Goal: Task Accomplishment & Management: Complete application form

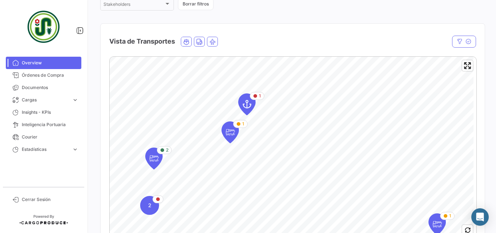
scroll to position [121, 0]
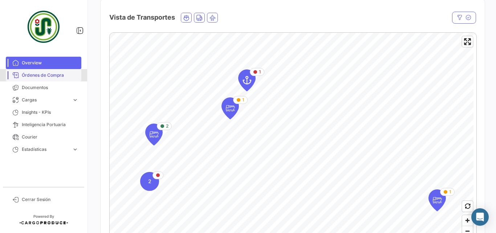
click at [49, 77] on span "Órdenes de Compra" at bounding box center [50, 75] width 57 height 7
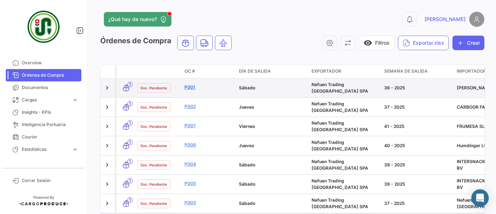
click at [191, 86] on link "P001" at bounding box center [209, 87] width 49 height 7
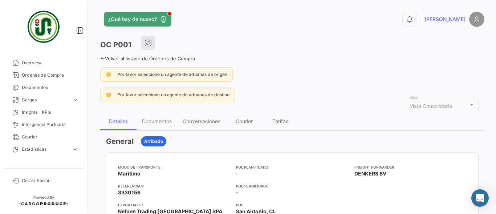
scroll to position [25, 0]
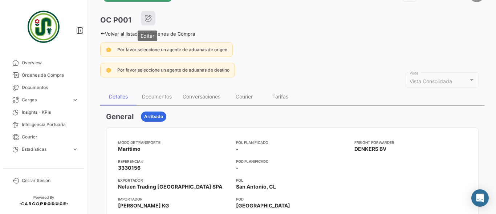
click at [146, 21] on icon "button" at bounding box center [148, 18] width 7 height 7
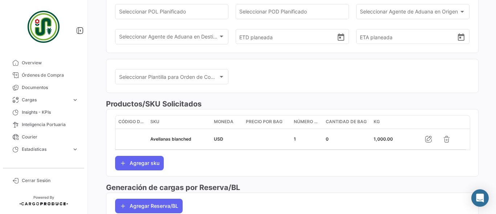
scroll to position [194, 0]
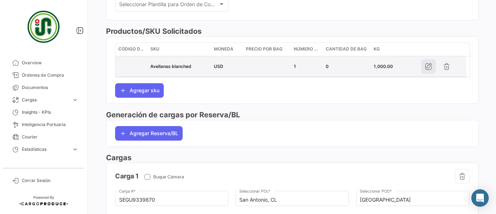
click at [430, 65] on icon "button" at bounding box center [428, 66] width 7 height 7
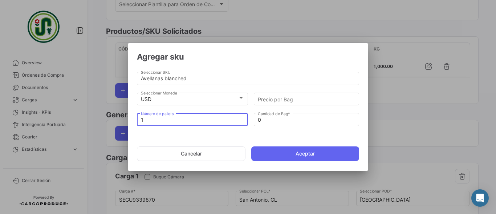
drag, startPoint x: 155, startPoint y: 120, endPoint x: 139, endPoint y: 119, distance: 15.6
click at [139, 119] on div "1 Número de pallets" at bounding box center [192, 119] width 111 height 14
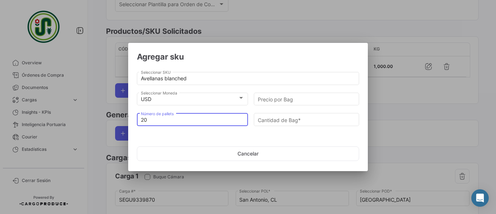
type input "20"
click at [293, 129] on div "Cantidad de Bag *" at bounding box center [306, 122] width 105 height 18
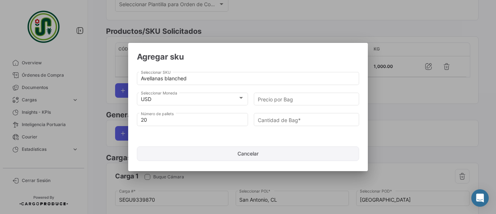
click at [239, 148] on button "Cancelar" at bounding box center [248, 153] width 222 height 15
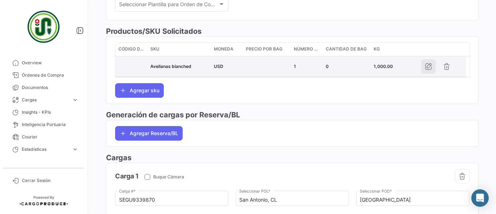
click at [427, 66] on icon "button" at bounding box center [428, 66] width 7 height 7
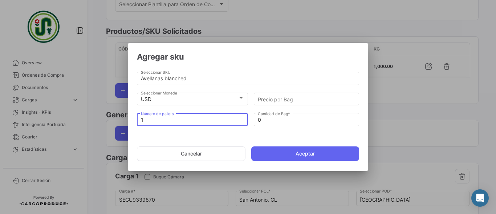
drag, startPoint x: 177, startPoint y: 121, endPoint x: 105, endPoint y: 116, distance: 71.3
click at [105, 116] on div "Agregar sku Avellanas blanched Seleccionar SKU USD Seleccionar Moneda Precio po…" at bounding box center [248, 107] width 496 height 214
type input "2"
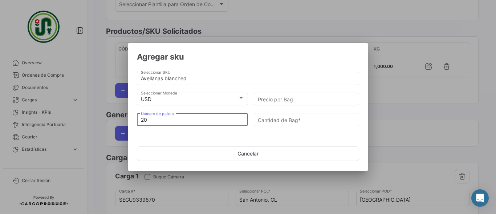
type input "20"
click at [299, 136] on form "Agregar sku Avellanas blanched Seleccionar SKU USD Seleccionar Moneda Precio po…" at bounding box center [248, 109] width 222 height 114
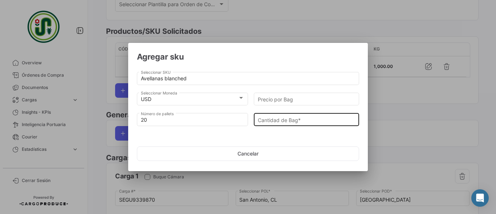
click at [268, 122] on input "Cantidad de Bag *" at bounding box center [307, 120] width 98 height 6
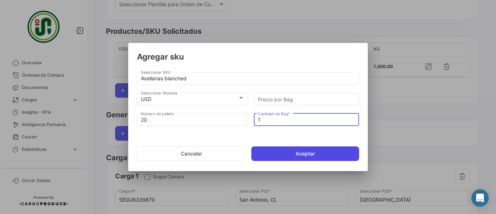
type input "1"
click at [300, 152] on button "Aceptar" at bounding box center [305, 153] width 108 height 15
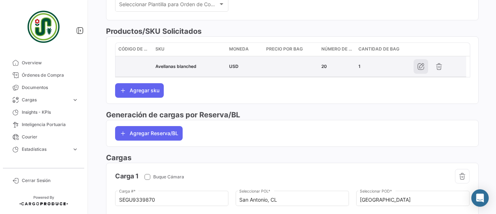
click at [423, 67] on icon "button" at bounding box center [420, 66] width 7 height 7
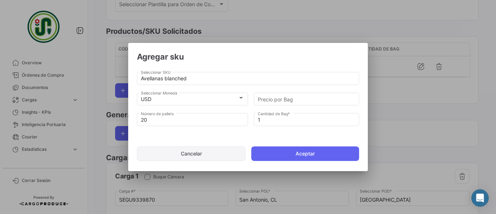
click at [210, 154] on button "Cancelar" at bounding box center [191, 153] width 109 height 15
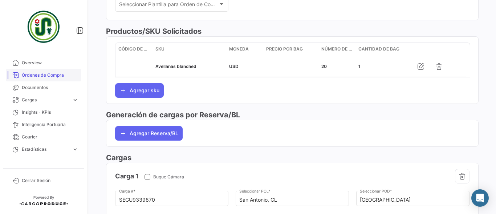
click at [34, 73] on span "Órdenes de Compra" at bounding box center [50, 75] width 57 height 7
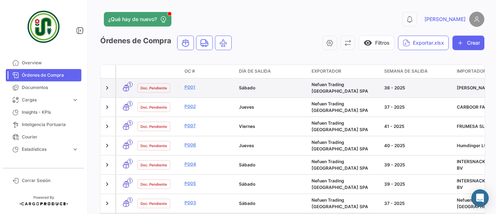
scroll to position [21, 0]
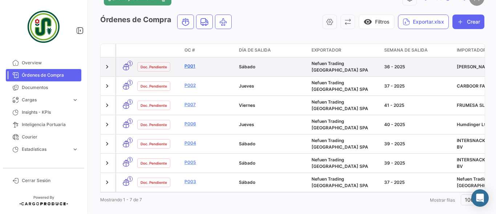
click at [189, 63] on link "P001" at bounding box center [209, 66] width 49 height 7
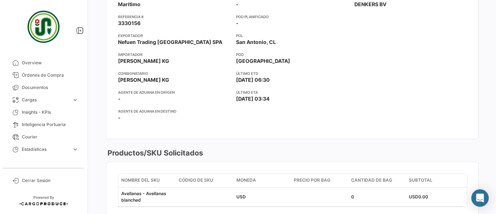
scroll to position [97, 0]
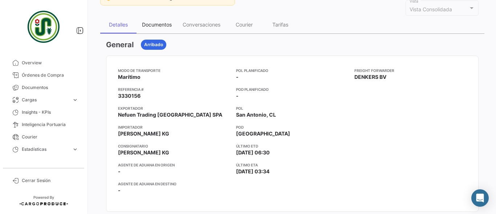
drag, startPoint x: 157, startPoint y: 29, endPoint x: 169, endPoint y: 30, distance: 11.3
click at [157, 29] on div "Documentos" at bounding box center [157, 24] width 41 height 17
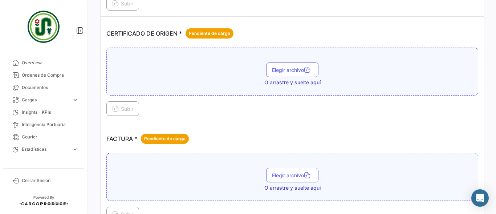
scroll to position [145, 0]
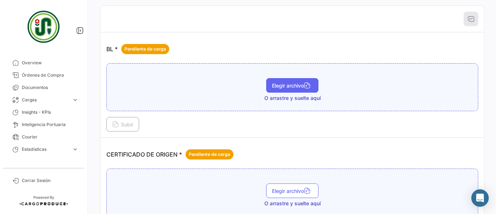
click at [280, 85] on span "Elegir archivo" at bounding box center [292, 85] width 41 height 6
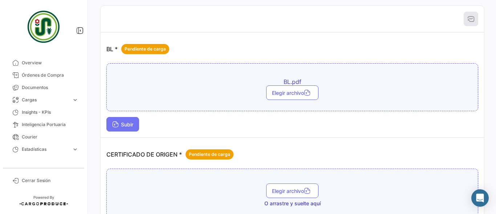
click at [122, 122] on span "Subir" at bounding box center [122, 124] width 21 height 6
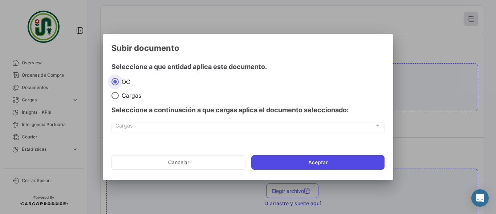
click at [292, 164] on button "Aceptar" at bounding box center [317, 162] width 133 height 15
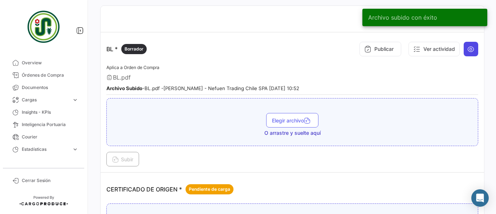
click at [468, 47] on icon at bounding box center [471, 48] width 7 height 7
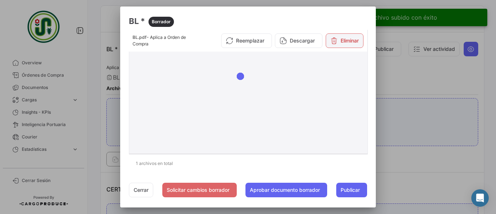
click at [335, 44] on button "Eliminar" at bounding box center [345, 40] width 38 height 15
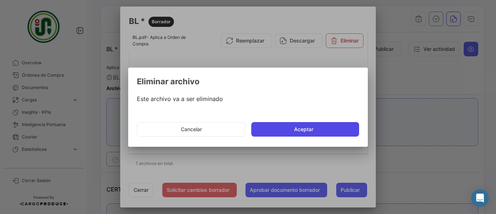
click at [315, 128] on button "Aceptar" at bounding box center [305, 129] width 108 height 15
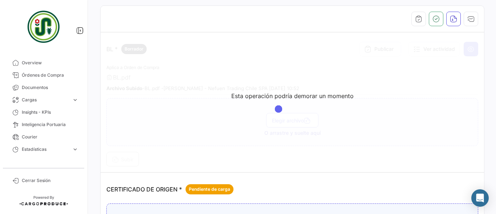
scroll to position [0, 0]
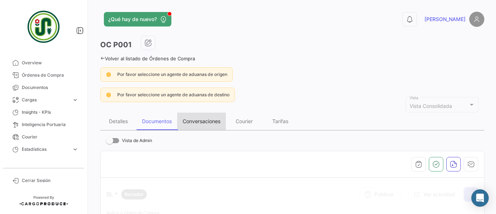
click at [203, 119] on div "Conversaciones" at bounding box center [202, 121] width 38 height 6
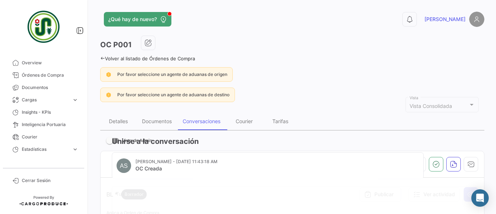
scroll to position [62, 0]
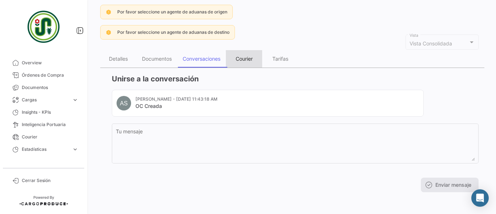
click at [243, 61] on div "Courier" at bounding box center [244, 58] width 36 height 17
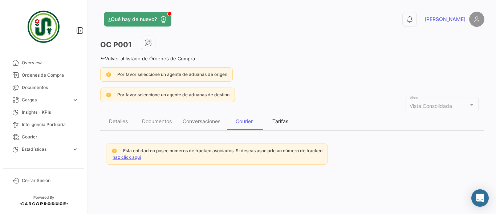
click at [282, 123] on div "Tarifas" at bounding box center [280, 121] width 16 height 6
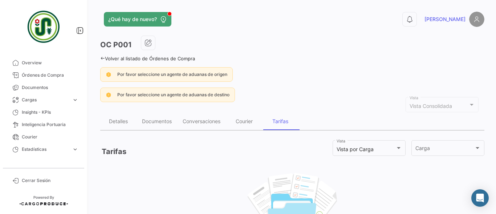
scroll to position [56, 0]
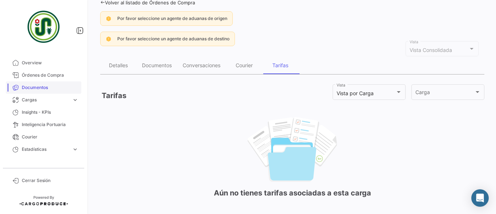
click at [28, 93] on link "Documentos" at bounding box center [44, 87] width 76 height 12
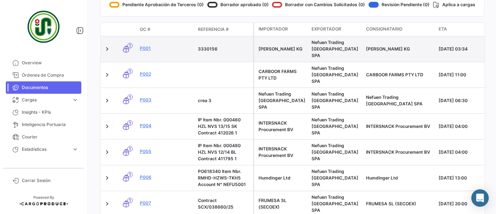
scroll to position [57, 0]
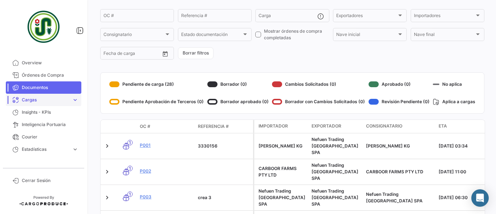
click at [35, 101] on span "Cargas" at bounding box center [45, 100] width 47 height 7
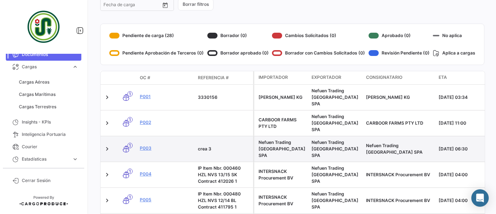
scroll to position [81, 0]
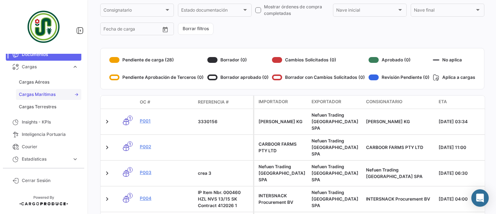
click at [40, 96] on span "Cargas Marítimas" at bounding box center [37, 94] width 37 height 7
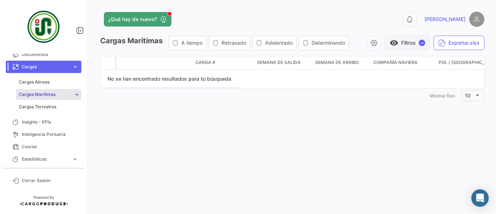
click at [413, 40] on button "visibility Filtros ✓" at bounding box center [407, 43] width 45 height 15
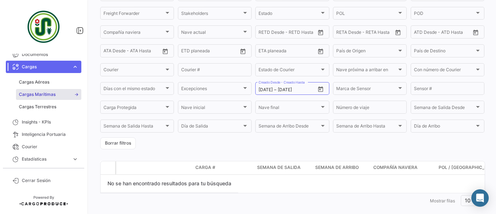
scroll to position [110, 0]
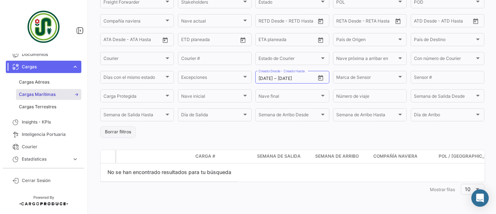
click at [113, 137] on button "Borrar filtros" at bounding box center [118, 132] width 36 height 12
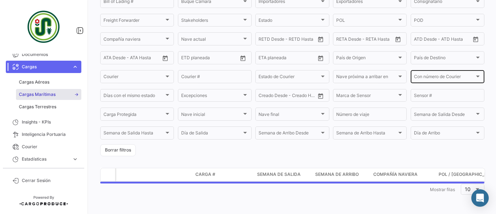
scroll to position [0, 0]
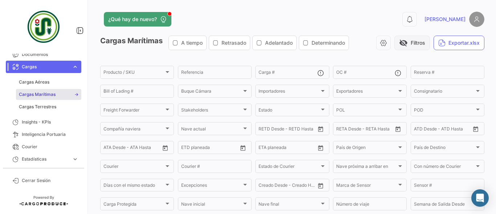
click at [404, 42] on span "visibility_off" at bounding box center [403, 43] width 9 height 9
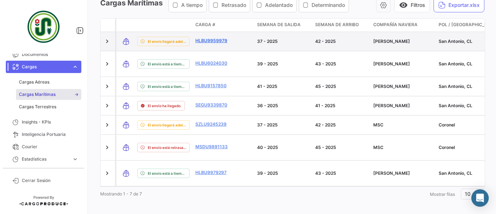
click at [202, 37] on link "HLBU9959979" at bounding box center [214, 40] width 38 height 7
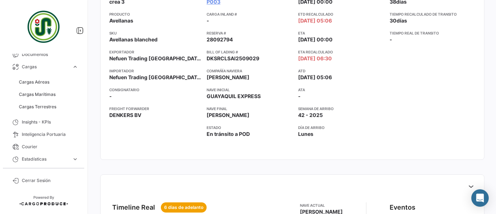
scroll to position [242, 0]
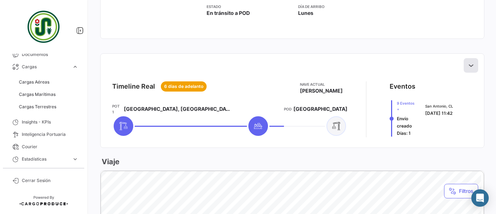
click at [468, 65] on icon at bounding box center [471, 65] width 7 height 7
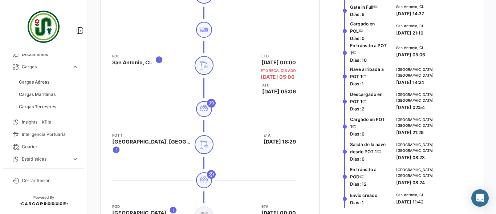
scroll to position [339, 0]
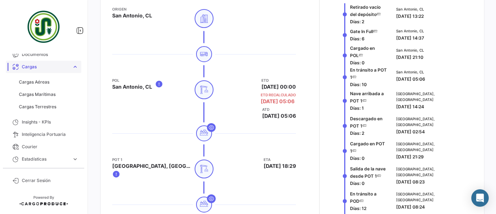
click at [32, 63] on link "Cargas expand_more" at bounding box center [44, 67] width 76 height 12
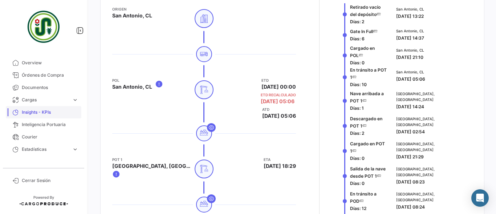
click at [32, 113] on span "Insights - KPIs" at bounding box center [50, 112] width 57 height 7
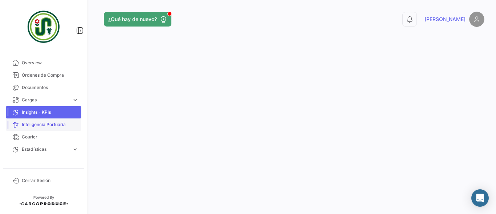
click at [28, 128] on span "Inteligencia Portuaria" at bounding box center [50, 124] width 57 height 7
click at [28, 139] on span "Courier" at bounding box center [50, 137] width 57 height 7
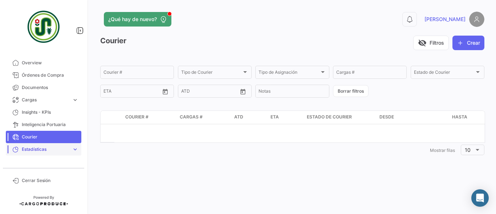
click at [40, 150] on span "Estadísticas" at bounding box center [45, 149] width 47 height 7
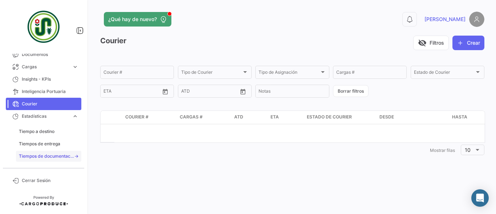
click at [44, 154] on span "Tiempos de documentación" at bounding box center [46, 156] width 55 height 7
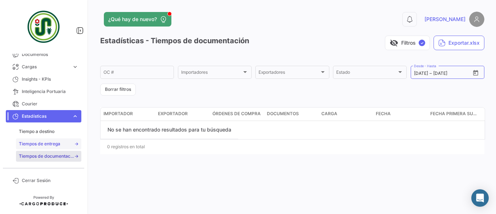
click at [46, 144] on span "Tiempos de entrega" at bounding box center [39, 144] width 41 height 7
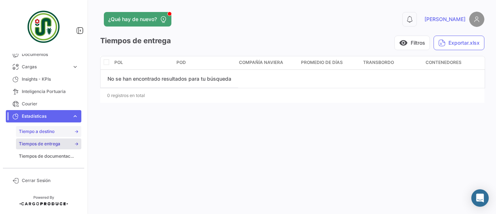
click at [50, 132] on span "Tiempo a destino" at bounding box center [37, 131] width 36 height 7
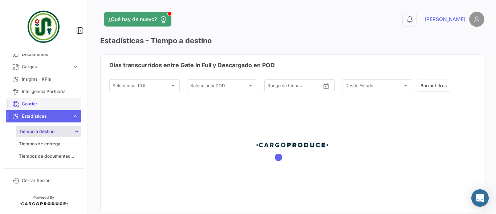
type input "[DATE]"
click at [72, 116] on span "expand_more" at bounding box center [75, 116] width 7 height 7
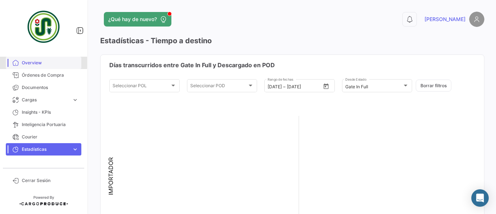
click at [38, 62] on span "Overview" at bounding box center [50, 63] width 57 height 7
click at [35, 74] on span "Órdenes de Compra" at bounding box center [50, 75] width 57 height 7
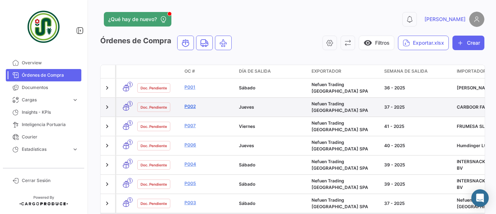
click at [190, 103] on link "P002" at bounding box center [209, 106] width 49 height 7
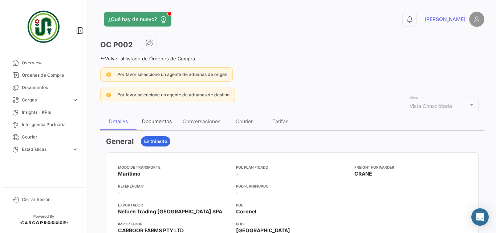
click at [161, 120] on div "Documentos" at bounding box center [157, 121] width 30 height 6
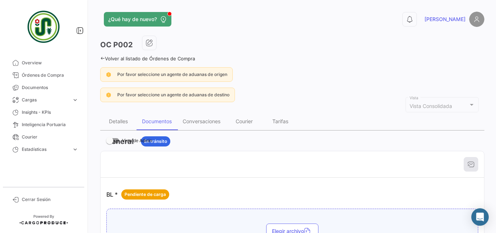
scroll to position [97, 0]
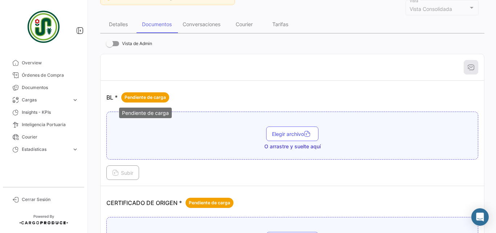
click at [157, 100] on span "Pendiente de carga" at bounding box center [145, 97] width 41 height 7
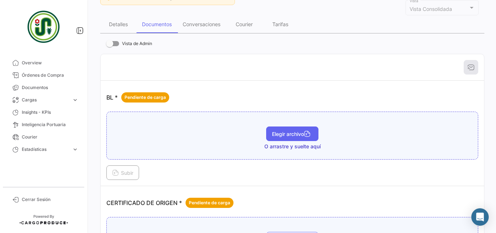
click at [307, 137] on icon "button" at bounding box center [307, 134] width 7 height 7
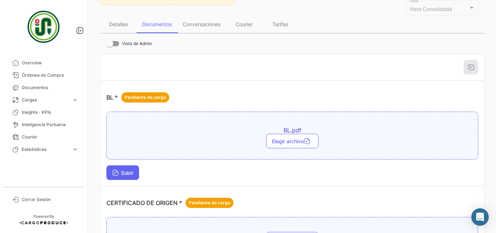
click at [112, 175] on button "Subir" at bounding box center [122, 172] width 33 height 15
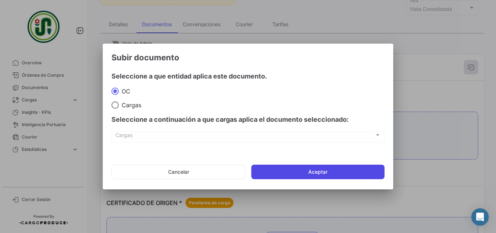
click at [328, 175] on button "Aceptar" at bounding box center [317, 172] width 133 height 15
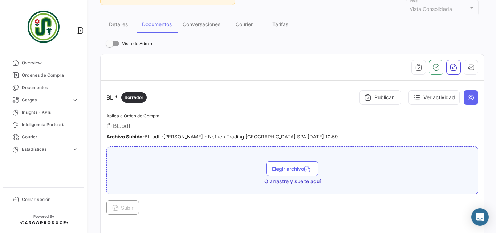
scroll to position [145, 0]
